Goal: Task Accomplishment & Management: Use online tool/utility

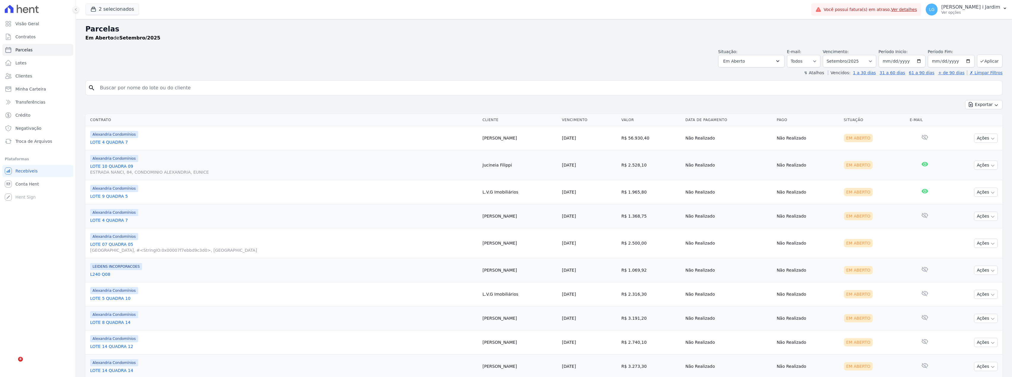
select select
click at [115, 12] on button "2 selecionados" at bounding box center [112, 9] width 54 height 11
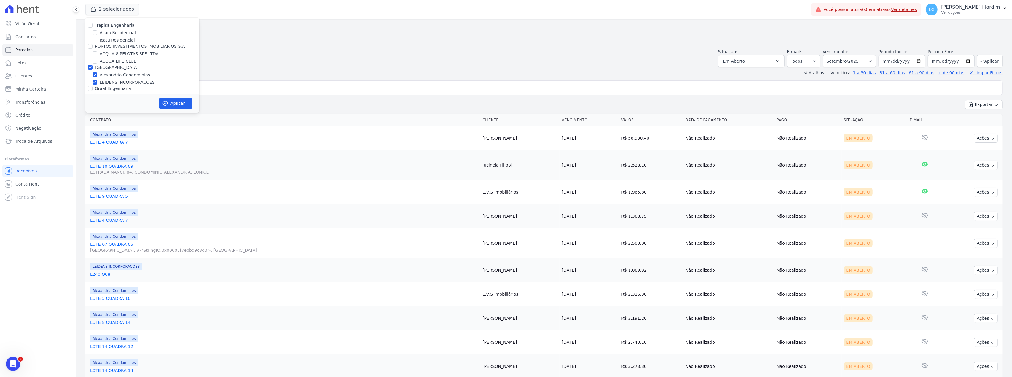
click at [106, 66] on label "[GEOGRAPHIC_DATA]" at bounding box center [117, 67] width 44 height 5
click at [93, 66] on input "[GEOGRAPHIC_DATA]" at bounding box center [90, 67] width 5 height 5
checkbox input "false"
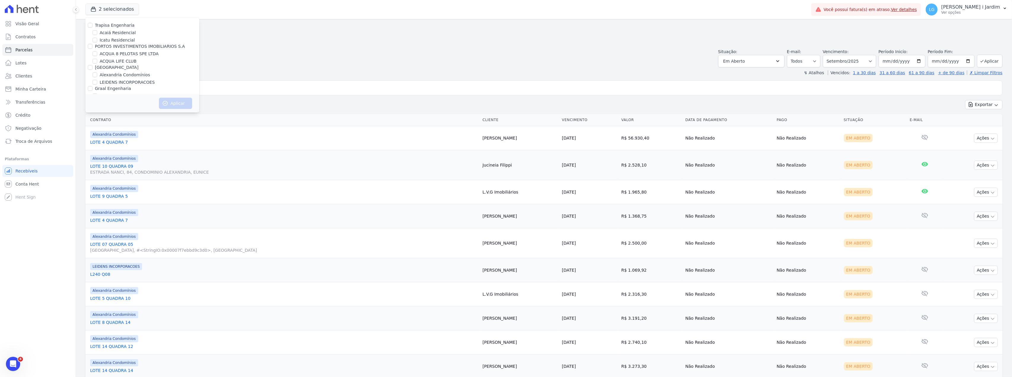
drag, startPoint x: 112, startPoint y: 26, endPoint x: 113, endPoint y: 33, distance: 6.5
click at [112, 26] on label "Trapisa Engenharia" at bounding box center [115, 25] width 40 height 5
click at [93, 26] on input "Trapisa Engenharia" at bounding box center [90, 25] width 5 height 5
checkbox input "true"
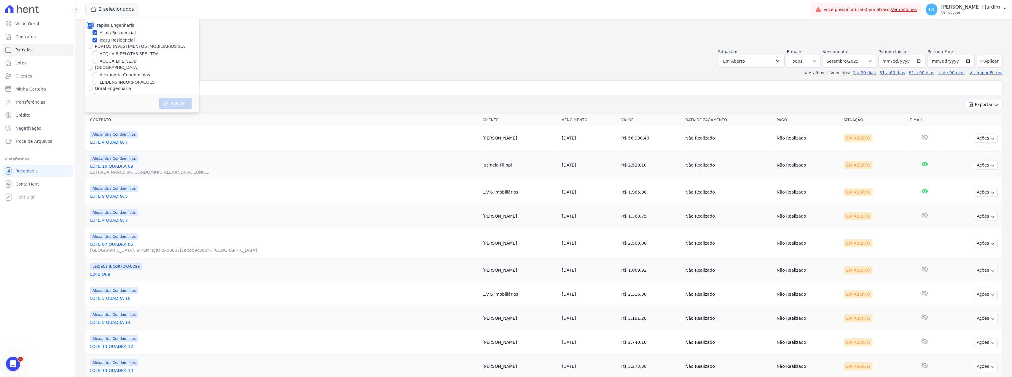
checkbox input "true"
click at [173, 103] on button "Aplicar" at bounding box center [175, 103] width 33 height 11
select select
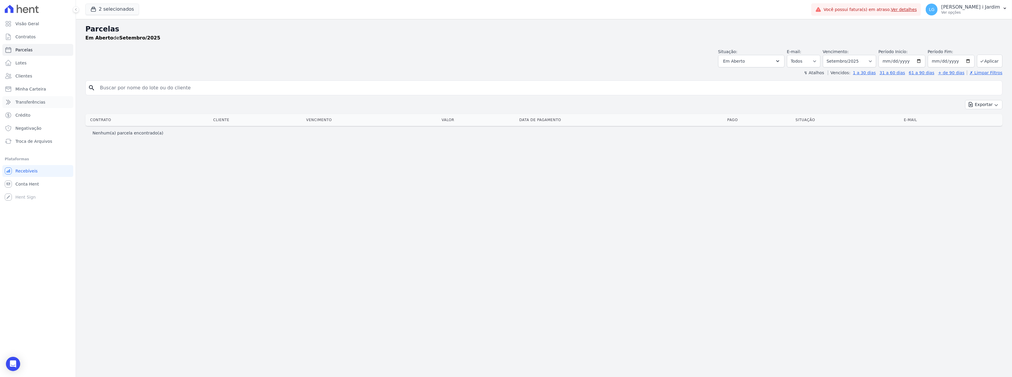
click at [23, 103] on span "Transferências" at bounding box center [30, 102] width 30 height 6
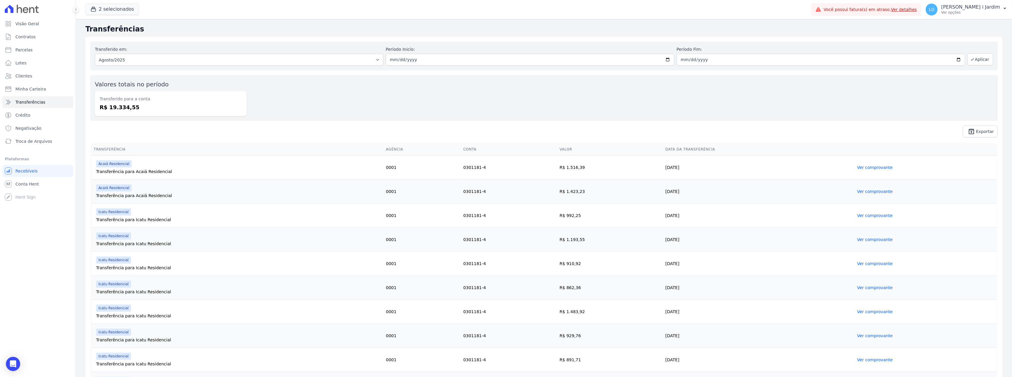
click at [114, 110] on dd "R$ 19.334,55" at bounding box center [171, 107] width 142 height 8
copy dd "19.334,55"
click at [44, 49] on link "Parcelas" at bounding box center [37, 50] width 71 height 12
select select
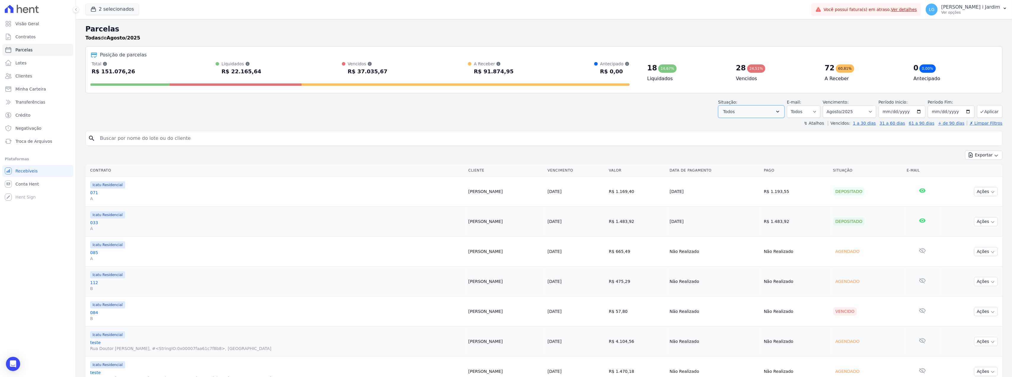
click at [767, 110] on button "Todos" at bounding box center [751, 111] width 66 height 12
click at [739, 113] on button "Todos" at bounding box center [751, 111] width 66 height 12
click at [743, 104] on div "Situação: Agendado Em Aberto Pago Processando Cancelado Vencido Transferindo De…" at bounding box center [751, 108] width 66 height 19
click at [749, 113] on button "Todos" at bounding box center [751, 111] width 66 height 12
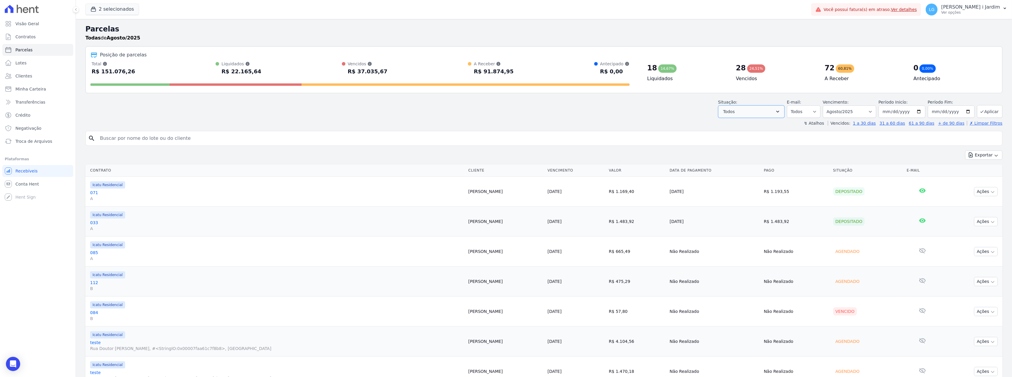
click at [749, 113] on button "Todos" at bounding box center [751, 111] width 66 height 12
click at [980, 109] on button "Aplicar" at bounding box center [990, 111] width 26 height 13
select select
click at [768, 113] on button "Todos" at bounding box center [751, 111] width 66 height 12
click at [753, 126] on label "Selecionar todos" at bounding box center [747, 126] width 35 height 5
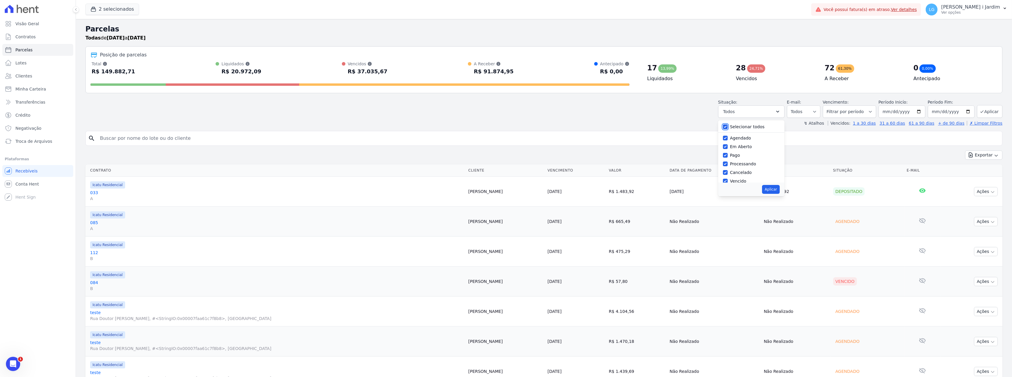
click at [728, 126] on input "Selecionar todos" at bounding box center [725, 126] width 5 height 5
checkbox input "false"
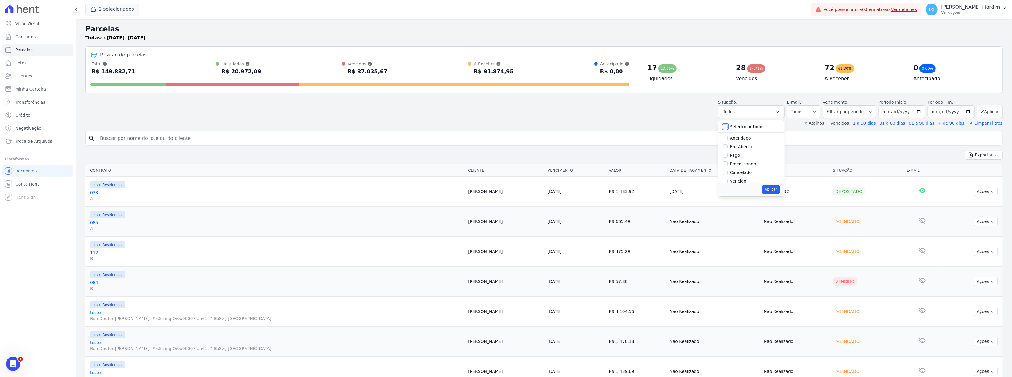
checkbox input "false"
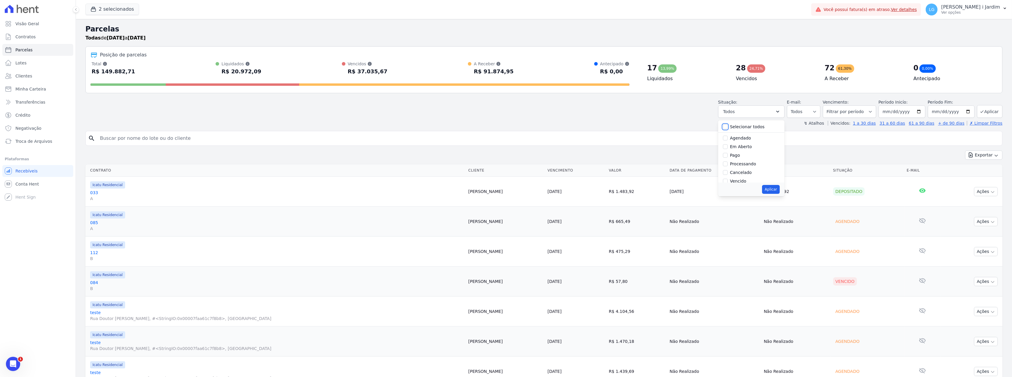
checkbox input "false"
click at [743, 146] on label "Em Aberto" at bounding box center [741, 146] width 22 height 5
click at [728, 146] on input "Em Aberto" at bounding box center [725, 146] width 5 height 5
checkbox input "true"
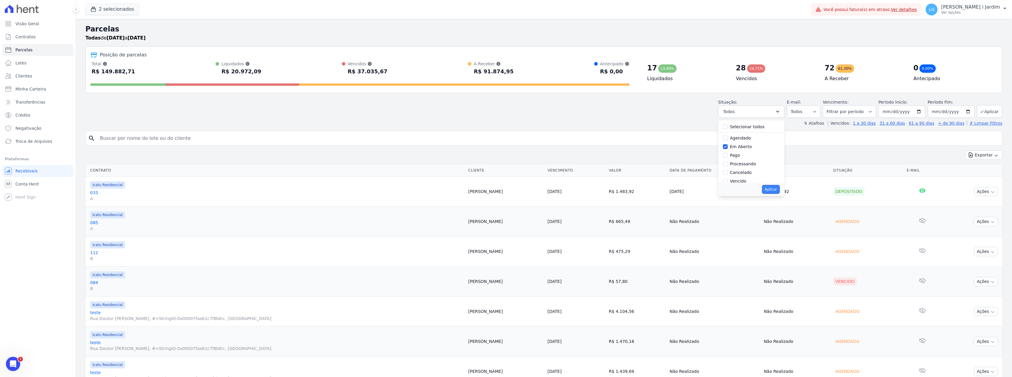
click at [769, 188] on button "Aplicar" at bounding box center [771, 189] width 18 height 9
select select "pending"
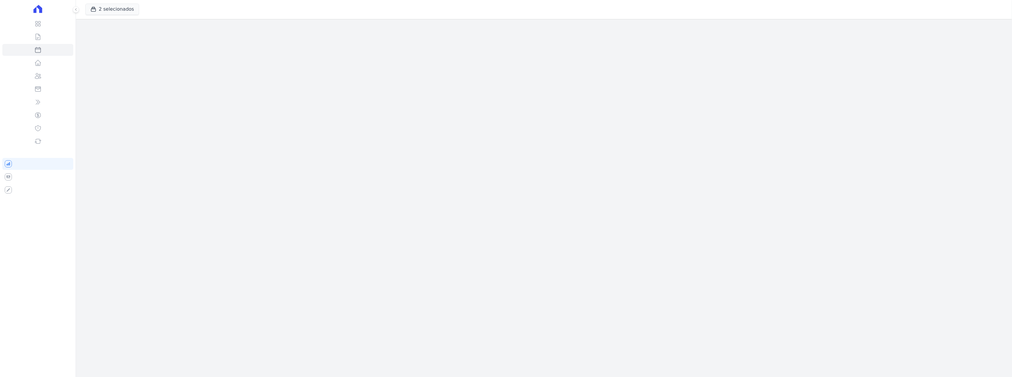
select select
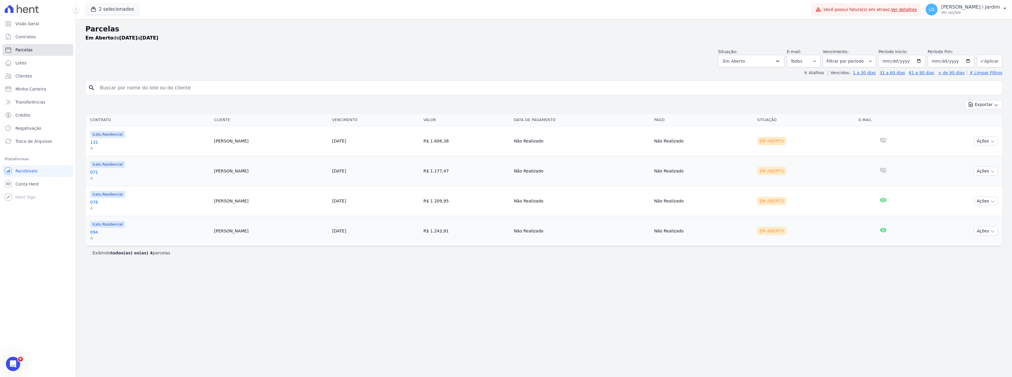
click at [51, 50] on link "Parcelas" at bounding box center [37, 50] width 71 height 12
select select
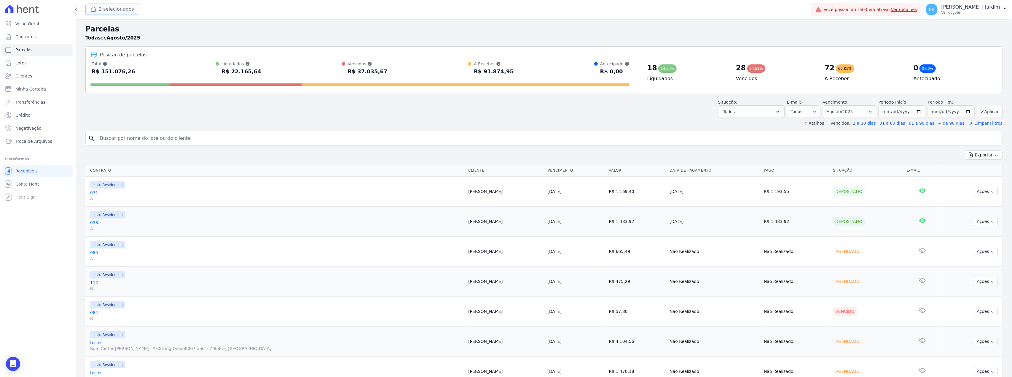
drag, startPoint x: 125, startPoint y: 17, endPoint x: 123, endPoint y: 9, distance: 8.1
click at [123, 9] on button "2 selecionados" at bounding box center [112, 9] width 54 height 11
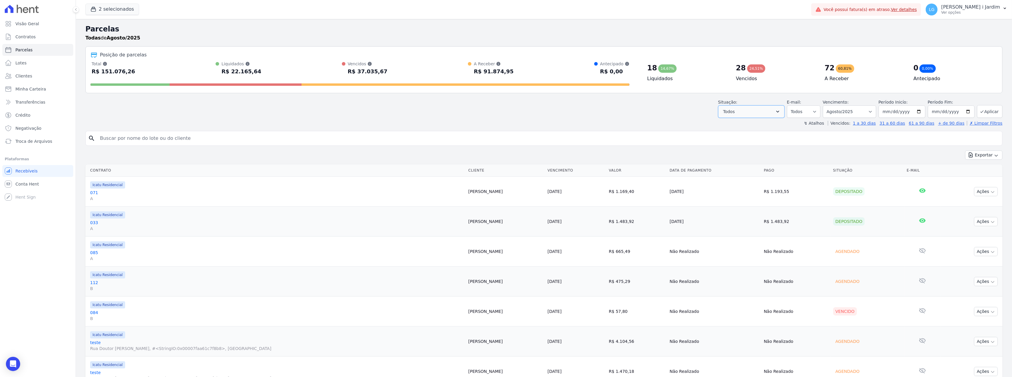
click at [772, 114] on button "Todos" at bounding box center [751, 111] width 66 height 12
click at [769, 101] on div "Situação: Agendado Em Aberto Pago Processando Cancelado Vencido Transferindo De…" at bounding box center [751, 108] width 66 height 19
click at [844, 112] on select "Filtrar por período ──────── Todos os meses Fevereiro/2024 Março/2024 Abril/202…" at bounding box center [849, 111] width 53 height 12
select select "01/2025"
click at [824, 105] on select "Filtrar por período ──────── Todos os meses Fevereiro/2024 Março/2024 Abril/202…" at bounding box center [849, 111] width 53 height 12
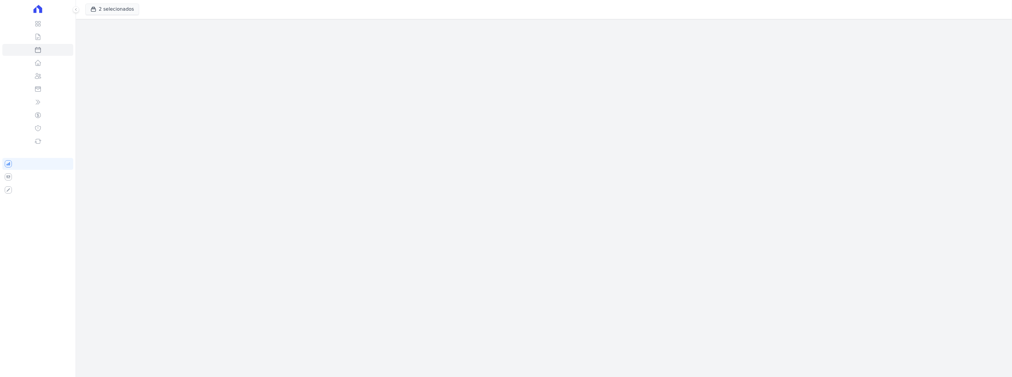
select select
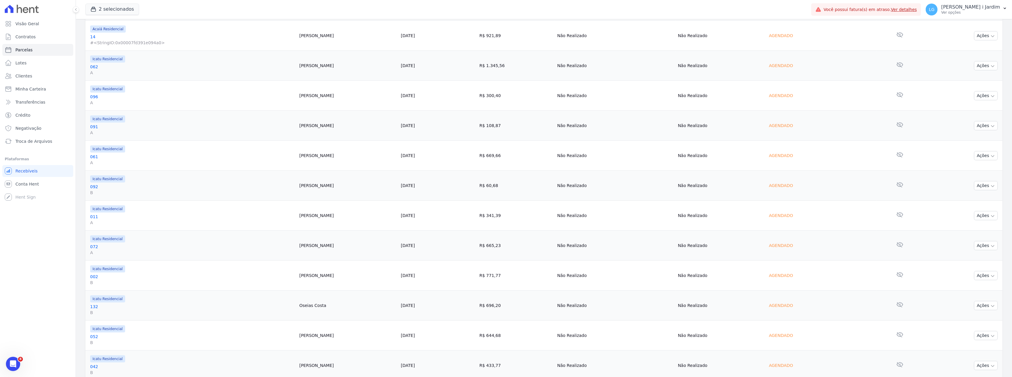
scroll to position [578, 0]
click at [952, 359] on link "2" at bounding box center [957, 360] width 13 height 11
select select
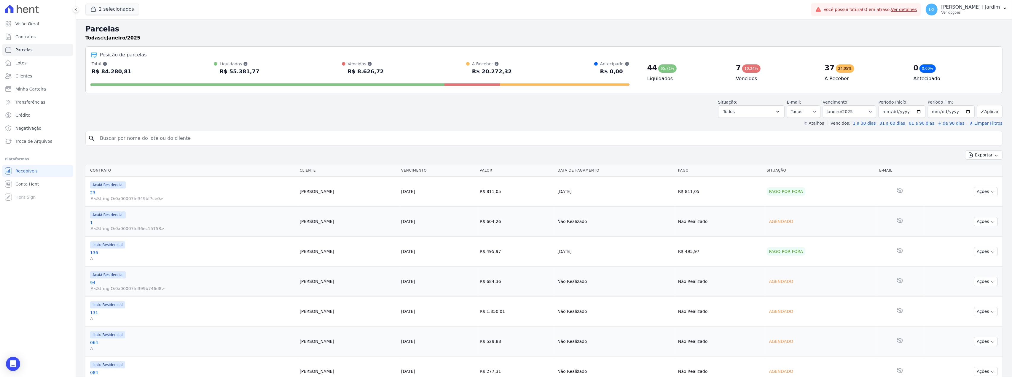
click at [960, 156] on div "Exportar Exportar PDF Exportar CSV" at bounding box center [543, 157] width 917 height 14
click at [974, 157] on button "Exportar" at bounding box center [983, 154] width 37 height 9
click at [978, 179] on span "Exportar CSV" at bounding box center [983, 179] width 31 height 6
